Goal: Find specific page/section: Find specific page/section

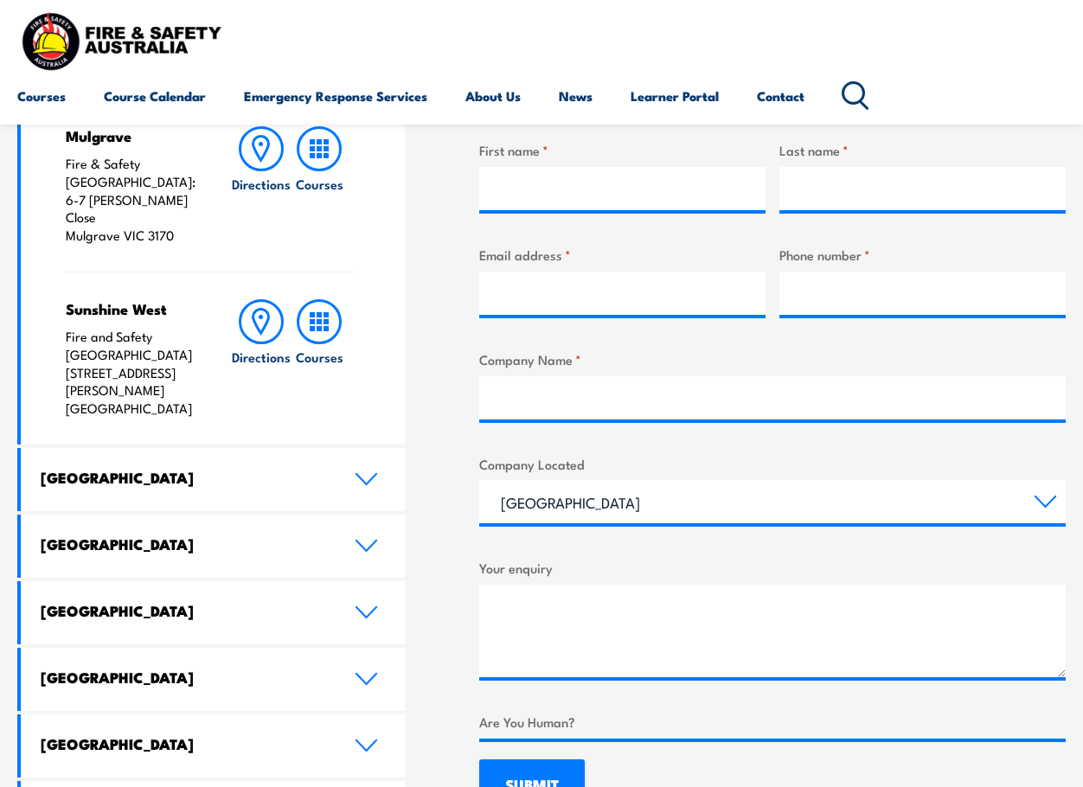
scroll to position [606, 0]
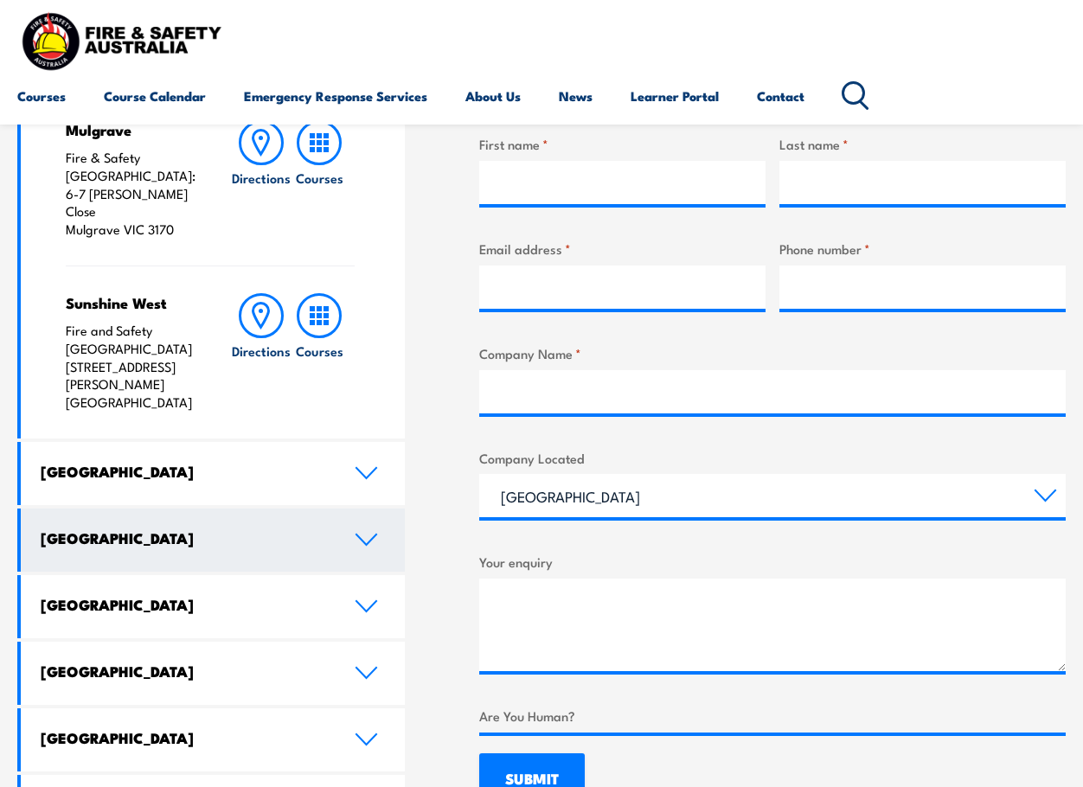
click at [363, 533] on icon at bounding box center [366, 540] width 23 height 14
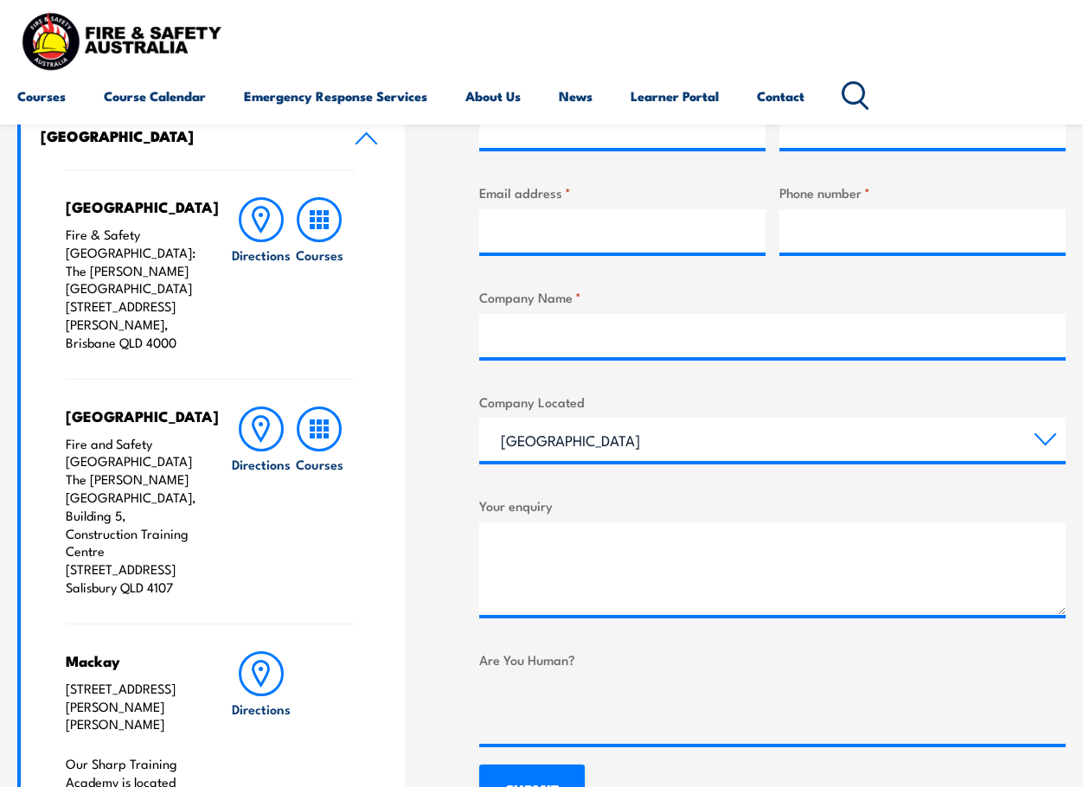
scroll to position [692, 0]
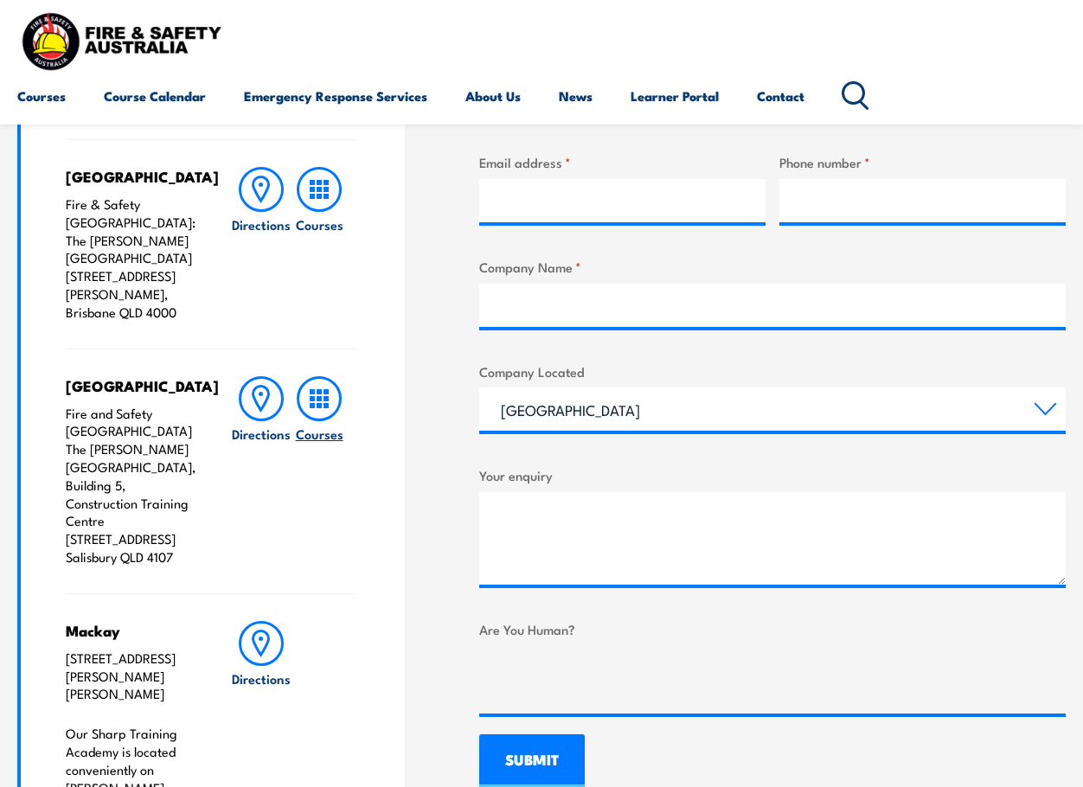
click at [312, 396] on rect at bounding box center [312, 398] width 5 height 5
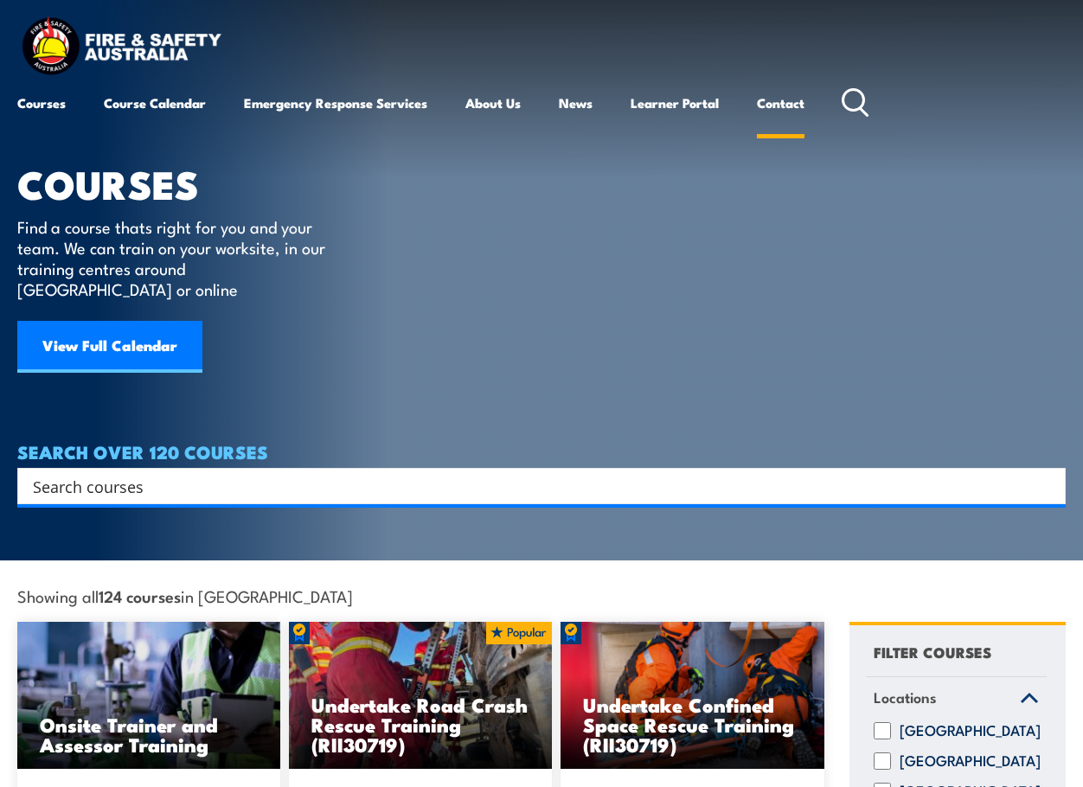
click at [787, 106] on link "Contact" at bounding box center [781, 103] width 48 height 42
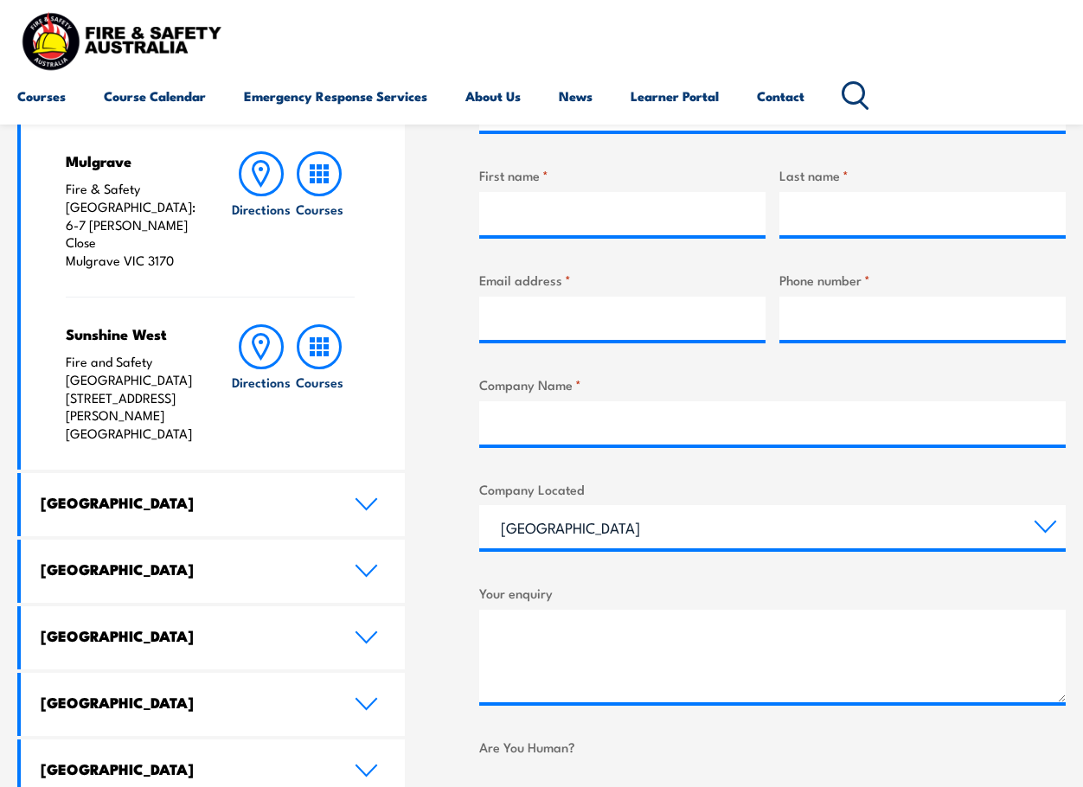
scroll to position [606, 0]
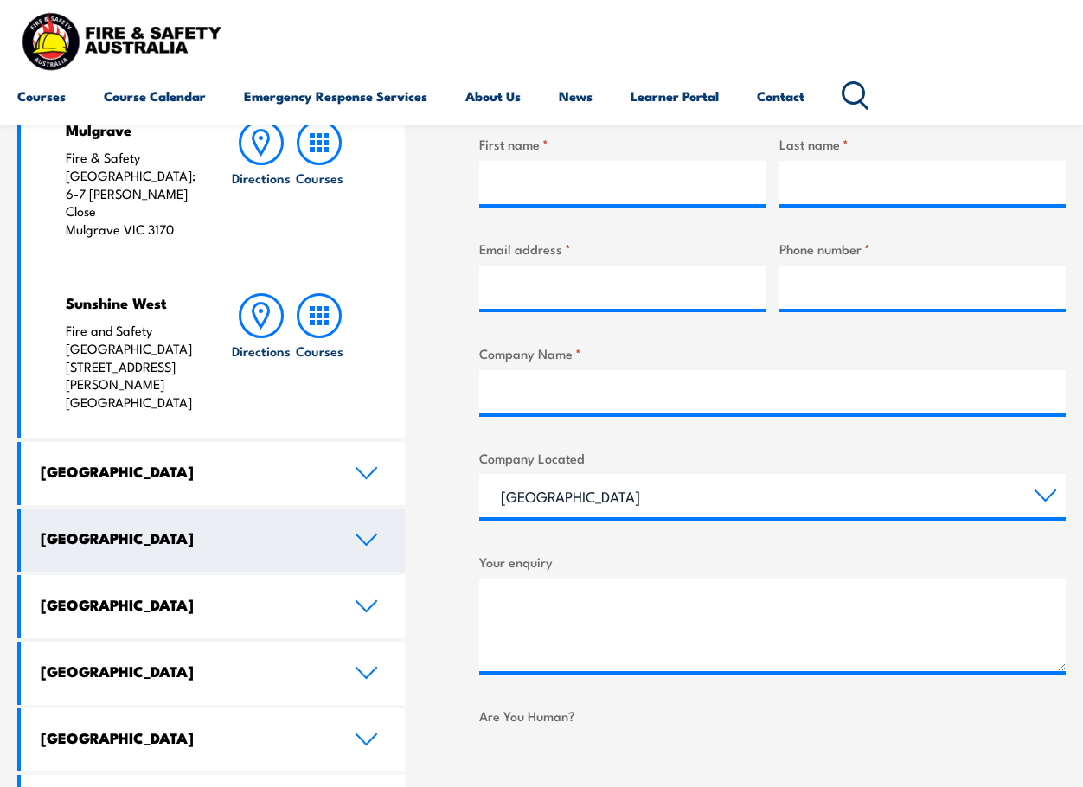
click at [354, 509] on link "[GEOGRAPHIC_DATA]" at bounding box center [213, 540] width 384 height 63
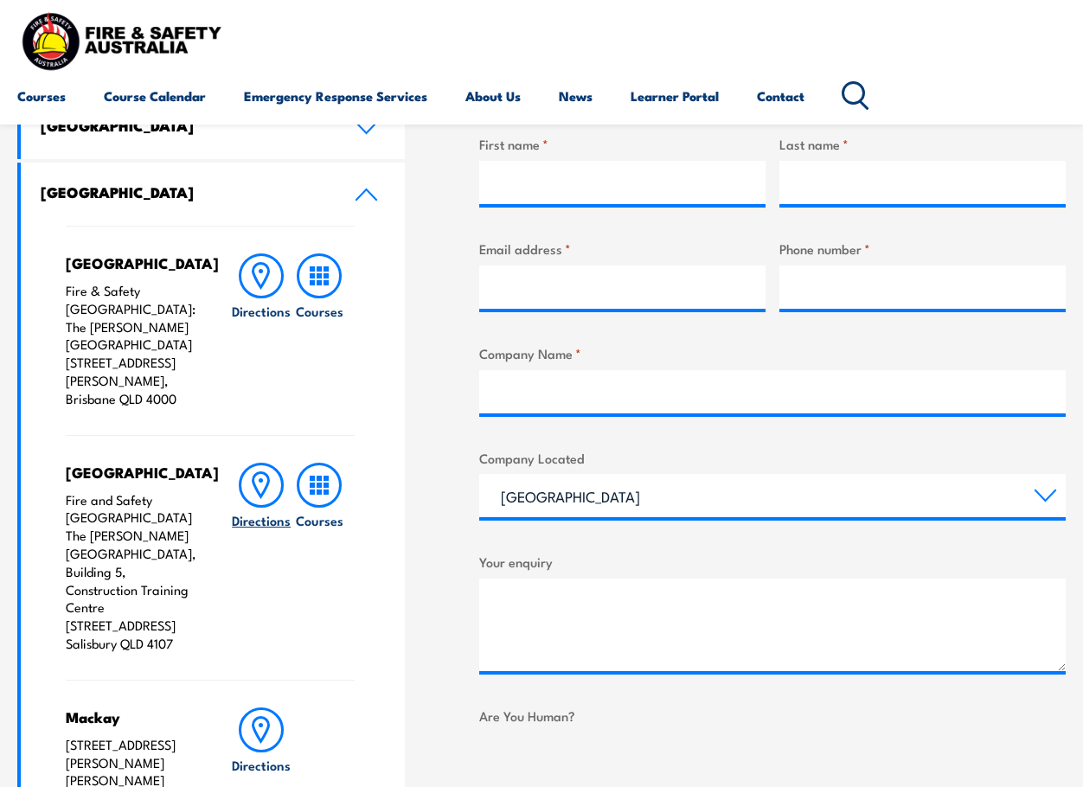
click at [261, 463] on icon at bounding box center [261, 485] width 45 height 45
